Goal: Information Seeking & Learning: Learn about a topic

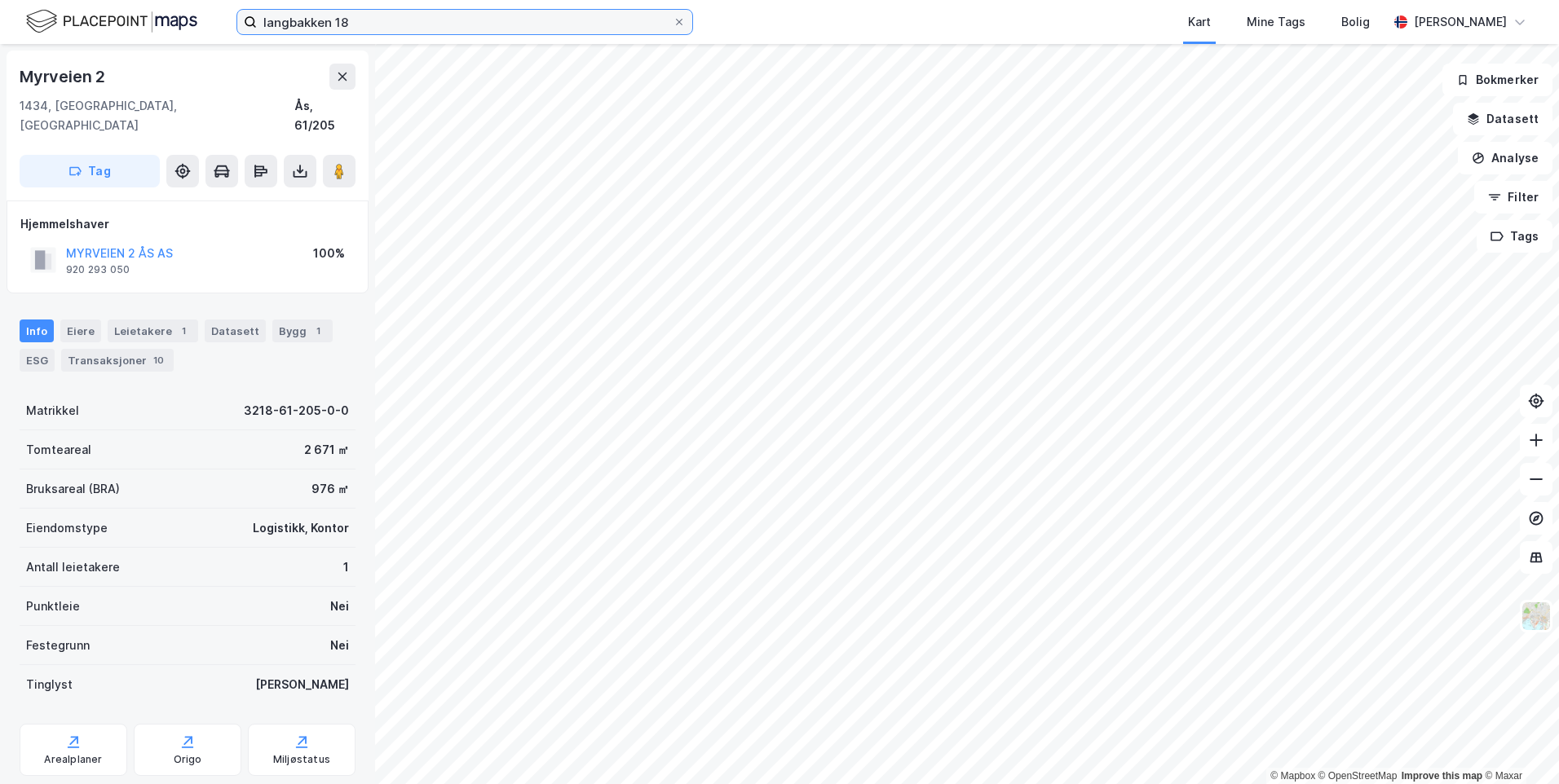
click at [314, 34] on input "langbakken 18" at bounding box center [464, 22] width 416 height 25
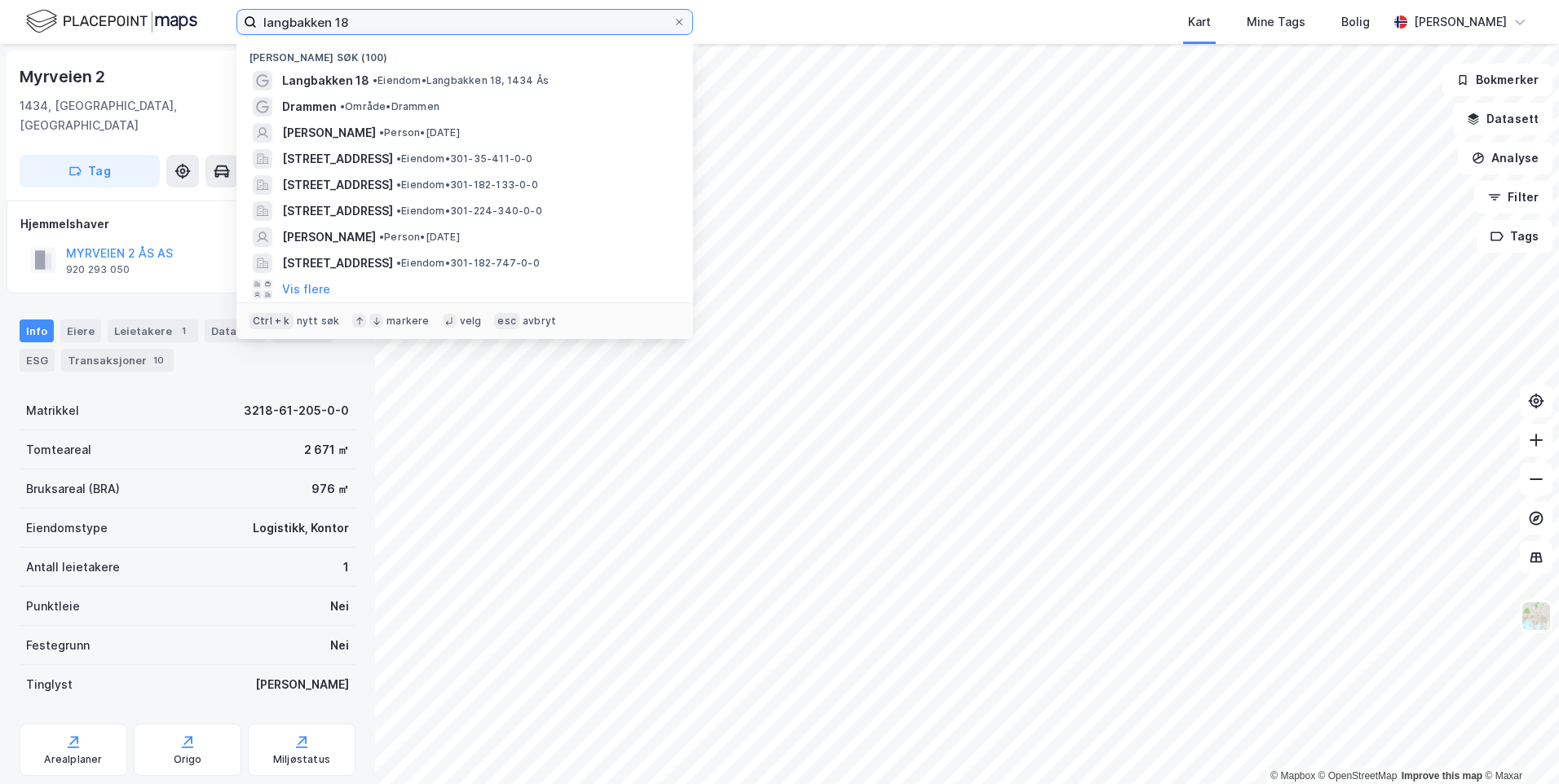
click at [314, 34] on input "langbakken 18" at bounding box center [464, 22] width 416 height 25
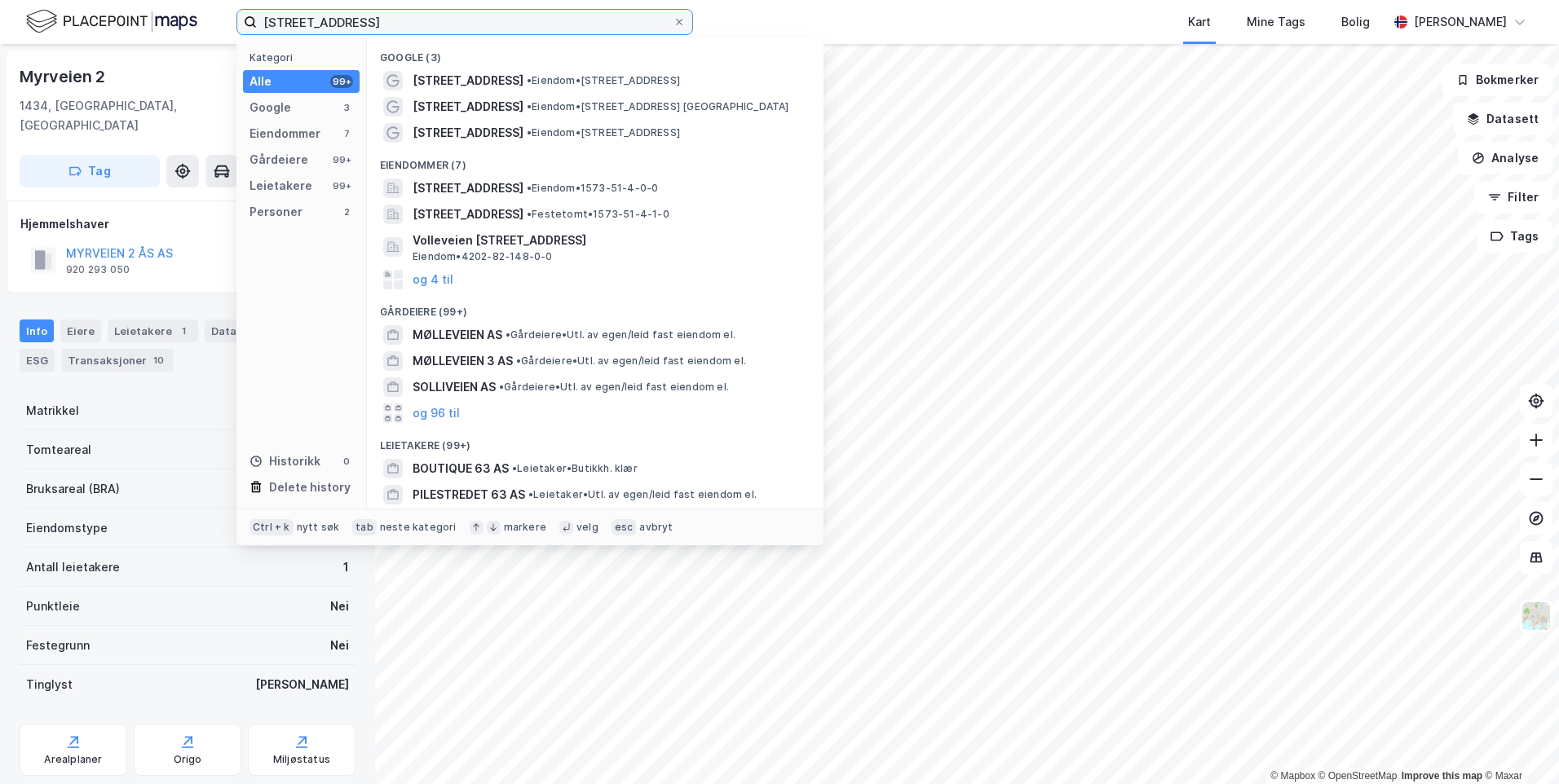
type input "[STREET_ADDRESS]"
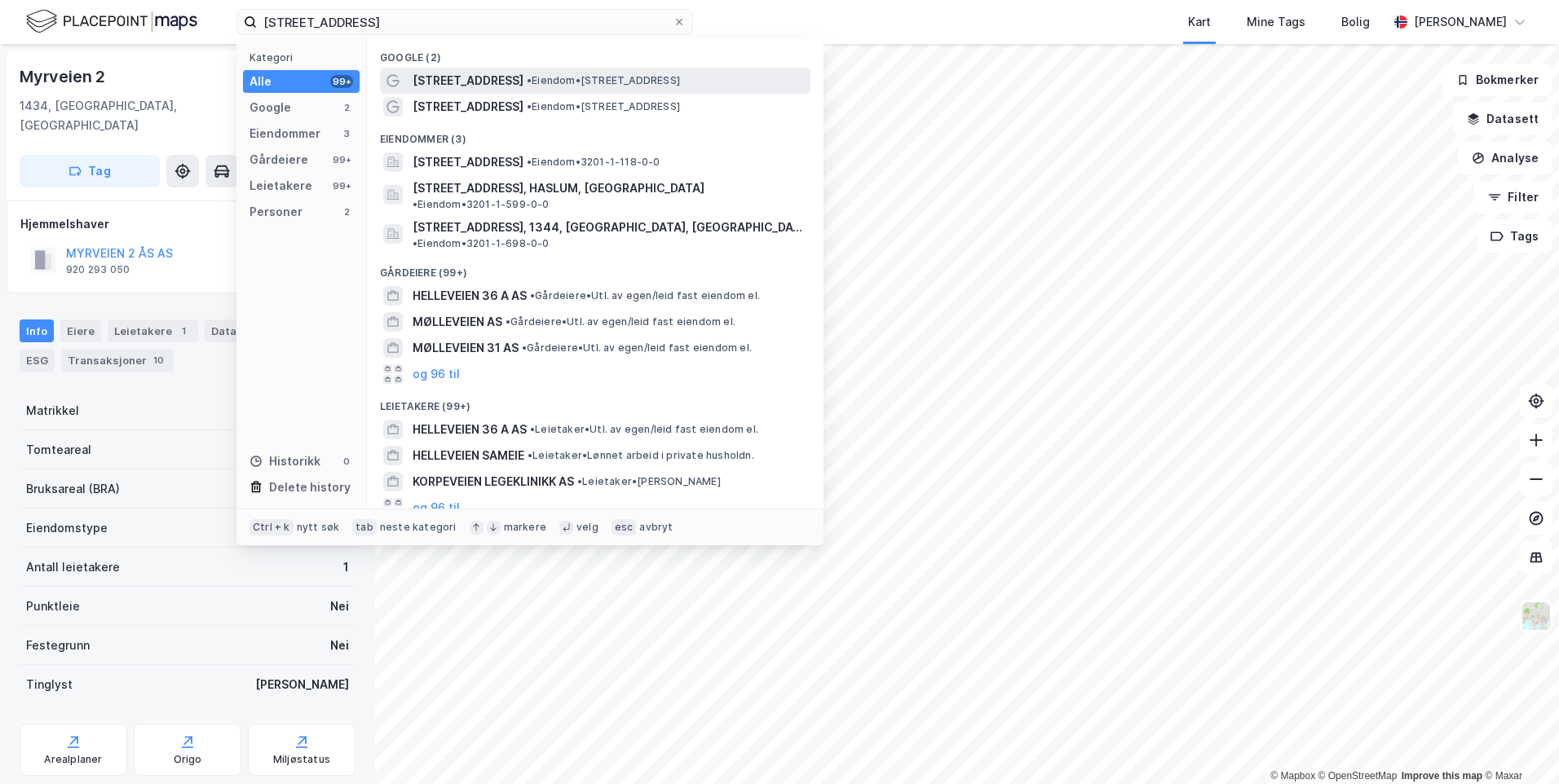
click at [428, 79] on span "[STREET_ADDRESS]" at bounding box center [468, 80] width 111 height 20
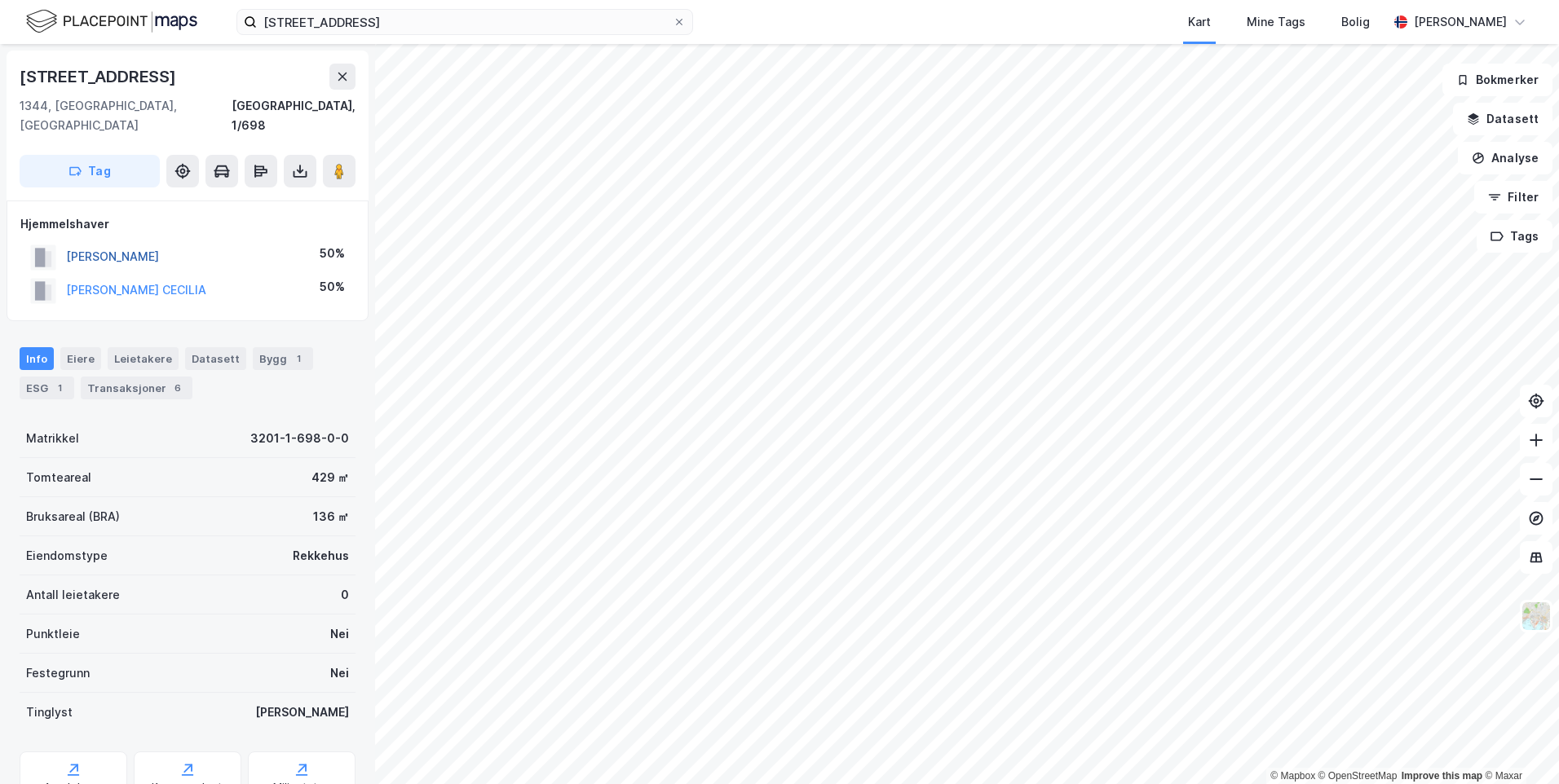
click at [0, 0] on button "[PERSON_NAME]" at bounding box center [0, 0] width 0 height 0
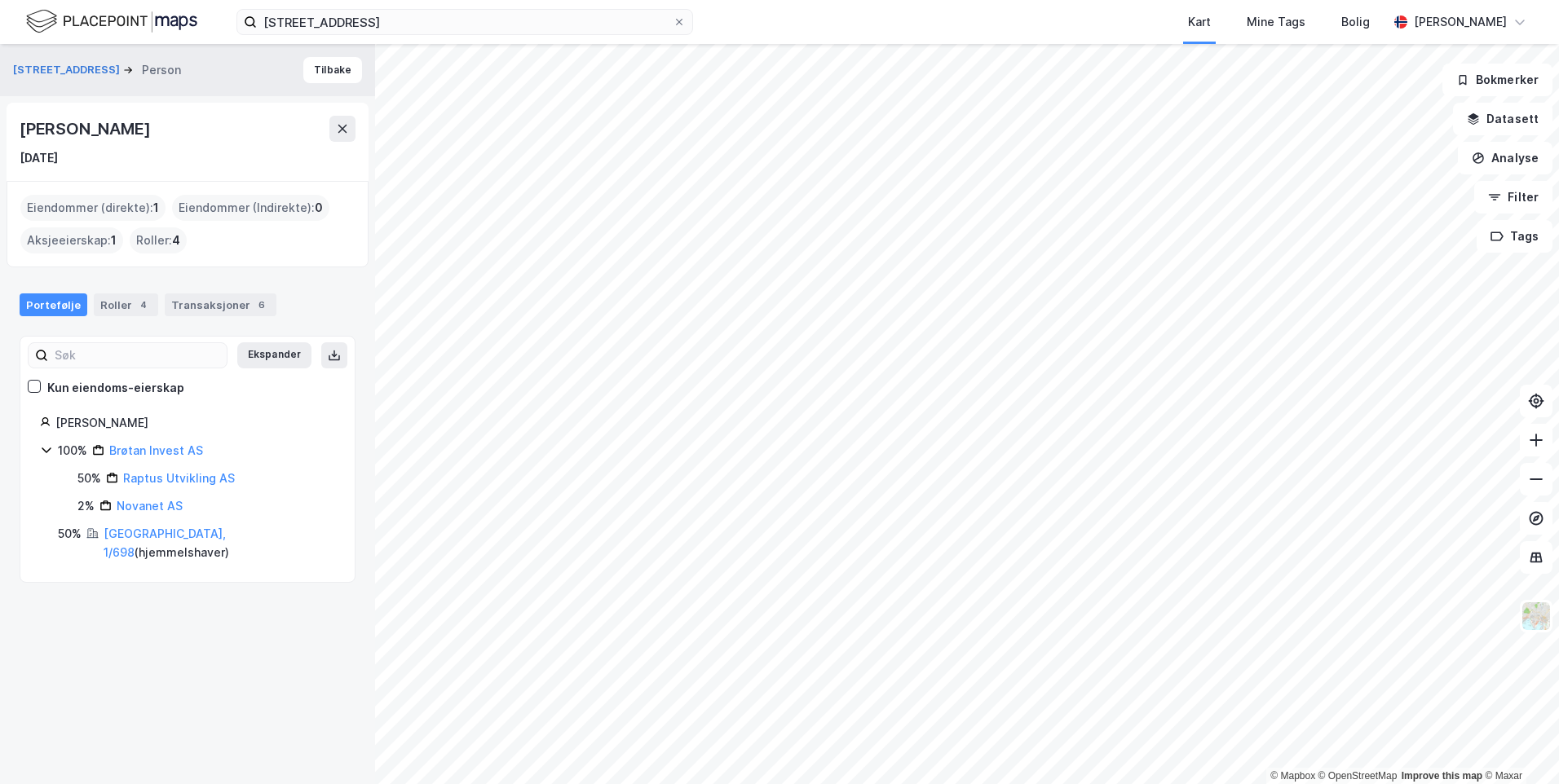
click at [38, 57] on div "[STREET_ADDRESS] Person Tilbake" at bounding box center [187, 71] width 375 height 52
click at [46, 68] on button "[STREET_ADDRESS]" at bounding box center [68, 71] width 110 height 16
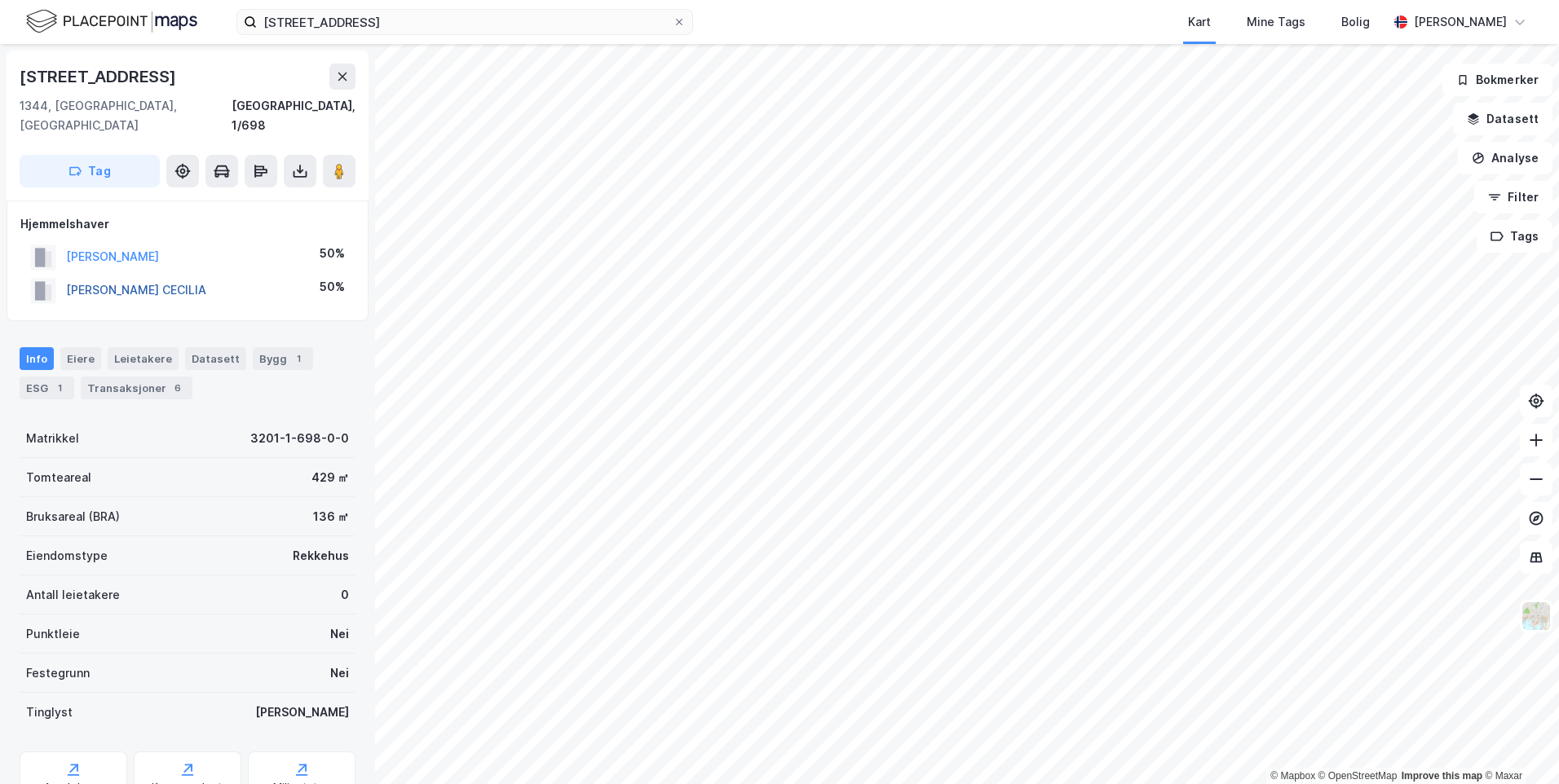
click at [0, 0] on button "[PERSON_NAME] CECILIA" at bounding box center [0, 0] width 0 height 0
click at [159, 247] on div "[PERSON_NAME]" at bounding box center [112, 257] width 93 height 20
click at [0, 0] on button "[PERSON_NAME]" at bounding box center [0, 0] width 0 height 0
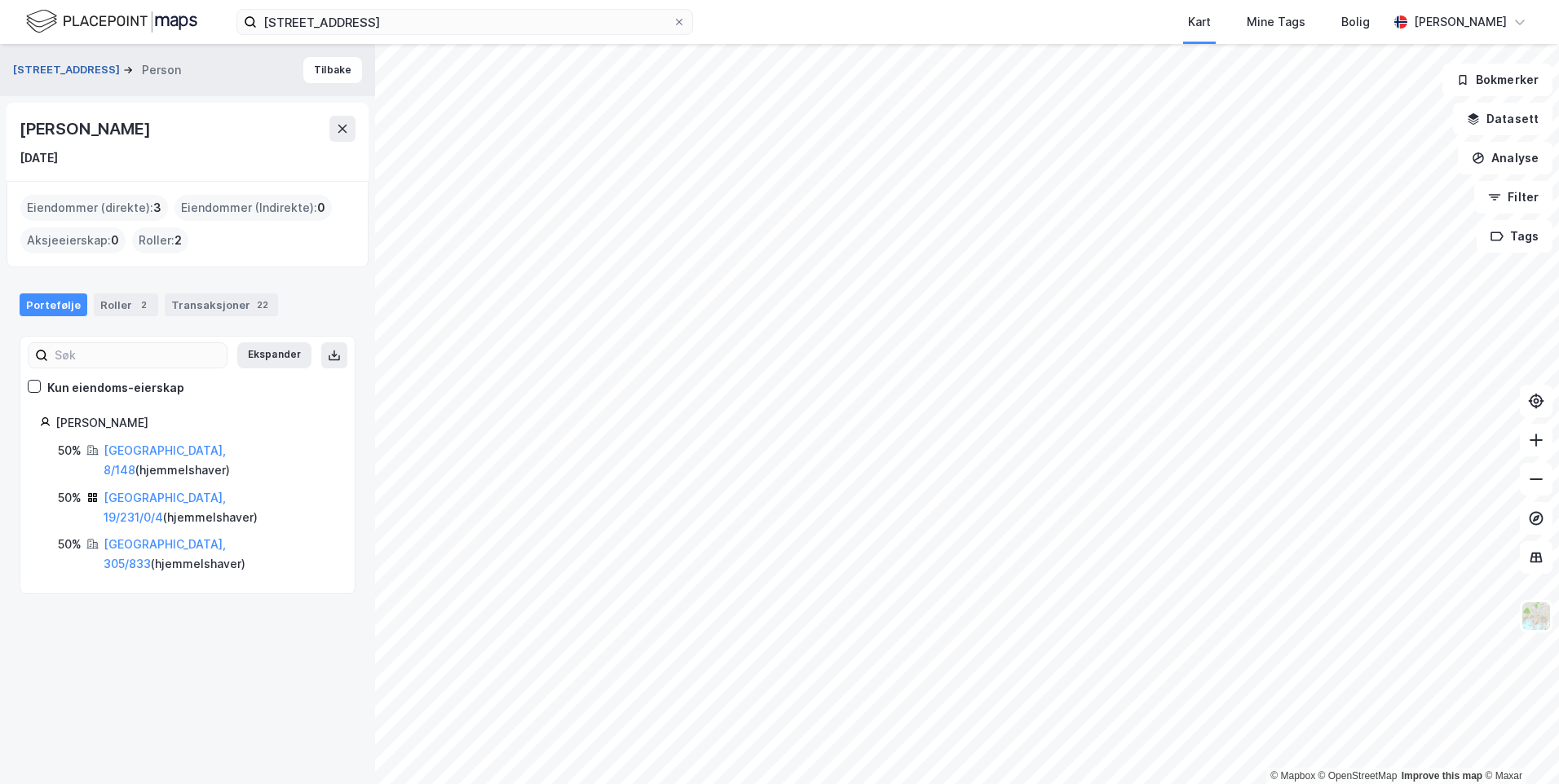
click at [58, 62] on button "[STREET_ADDRESS]" at bounding box center [68, 71] width 110 height 16
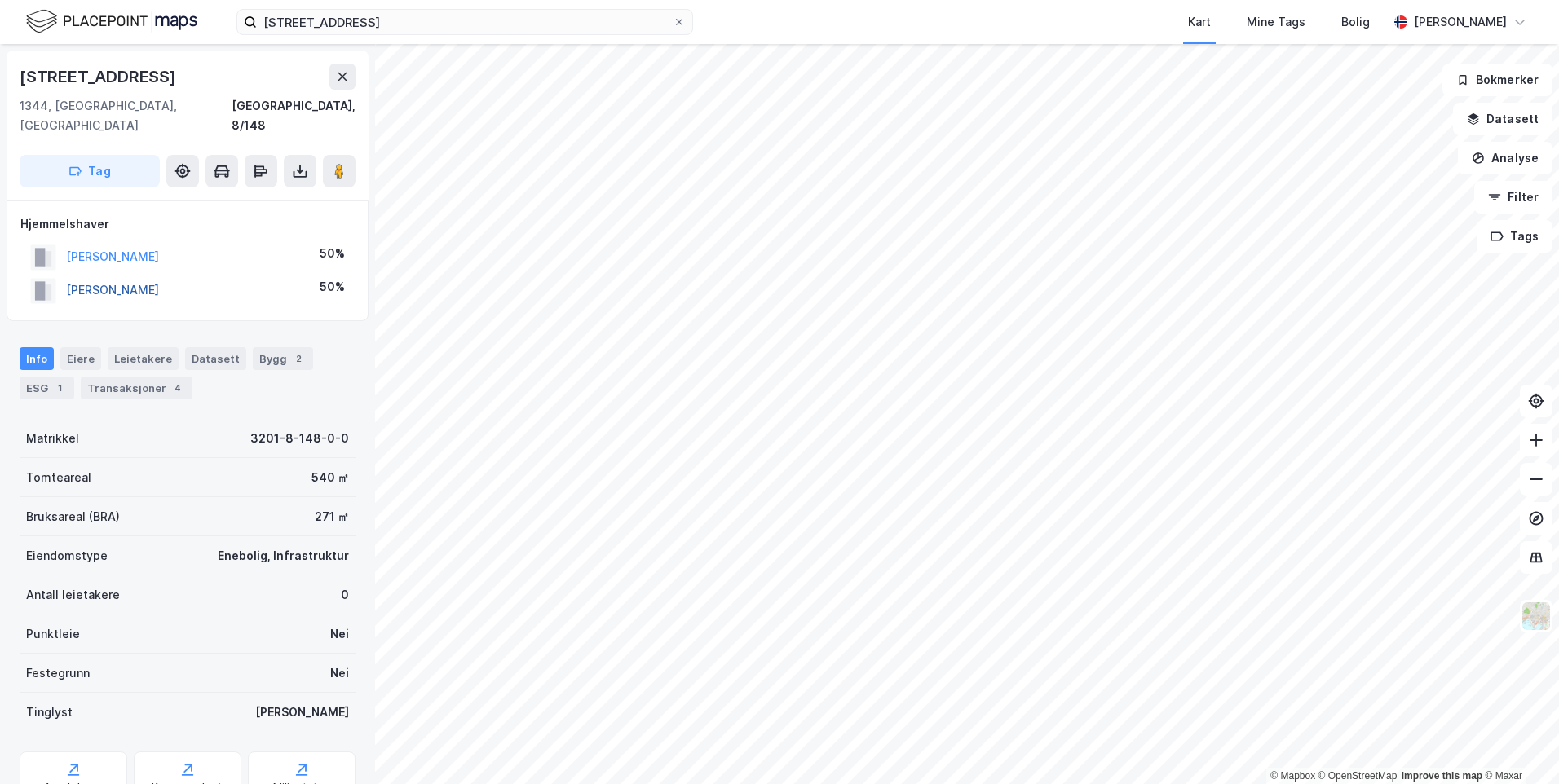
click at [0, 0] on button "[PERSON_NAME]" at bounding box center [0, 0] width 0 height 0
